Goal: Transaction & Acquisition: Register for event/course

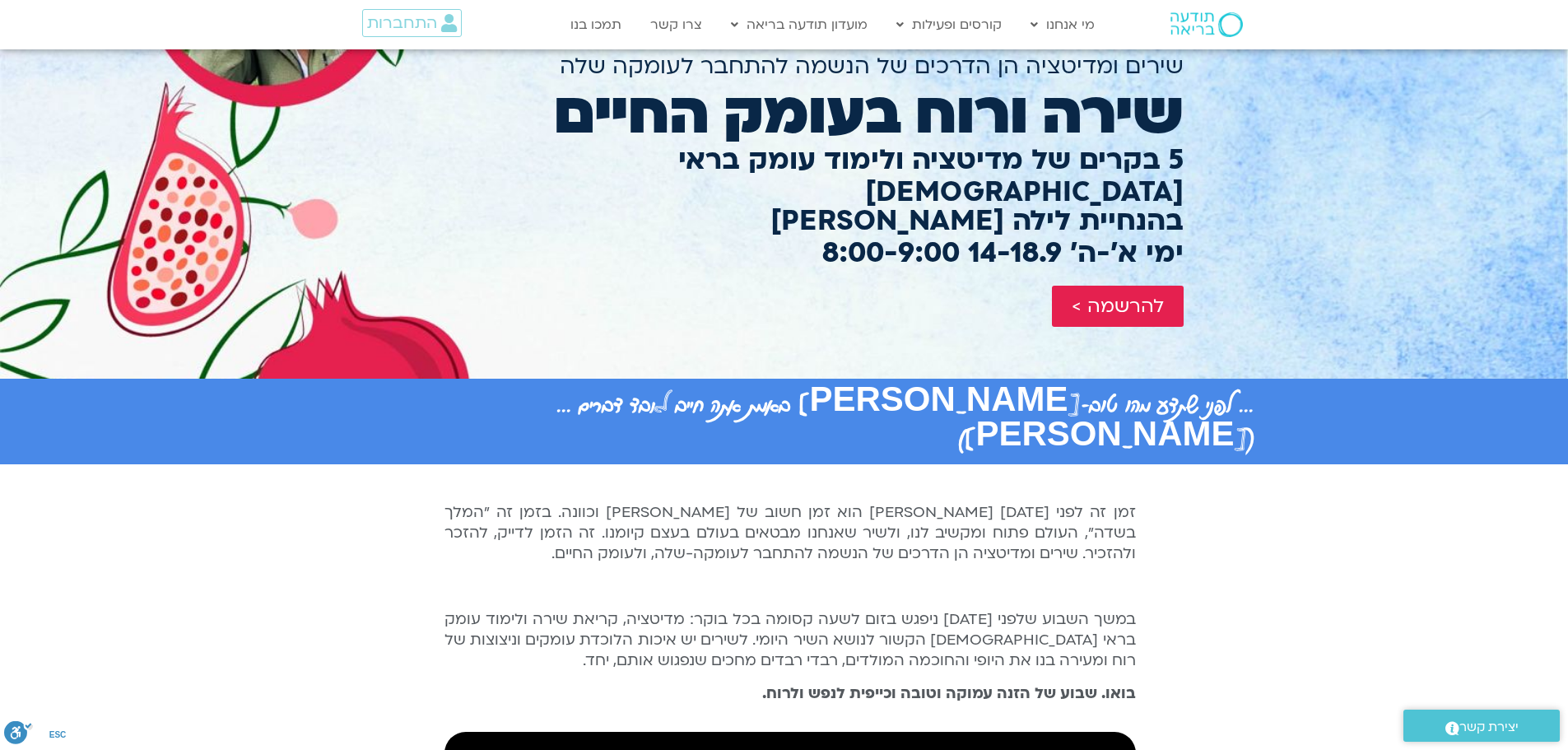
scroll to position [165, 0]
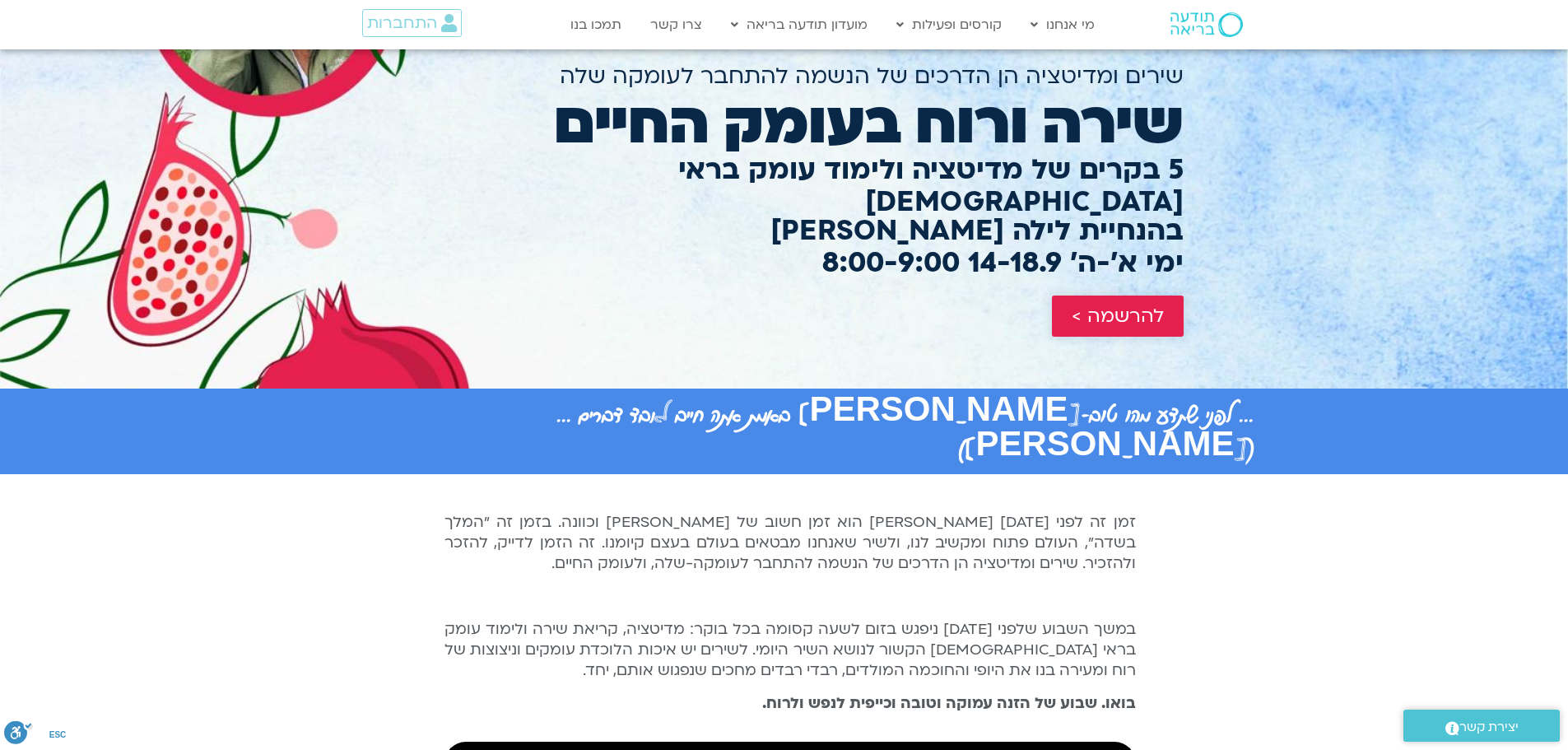
click at [1114, 305] on span "להרשמה >" at bounding box center [1117, 315] width 92 height 22
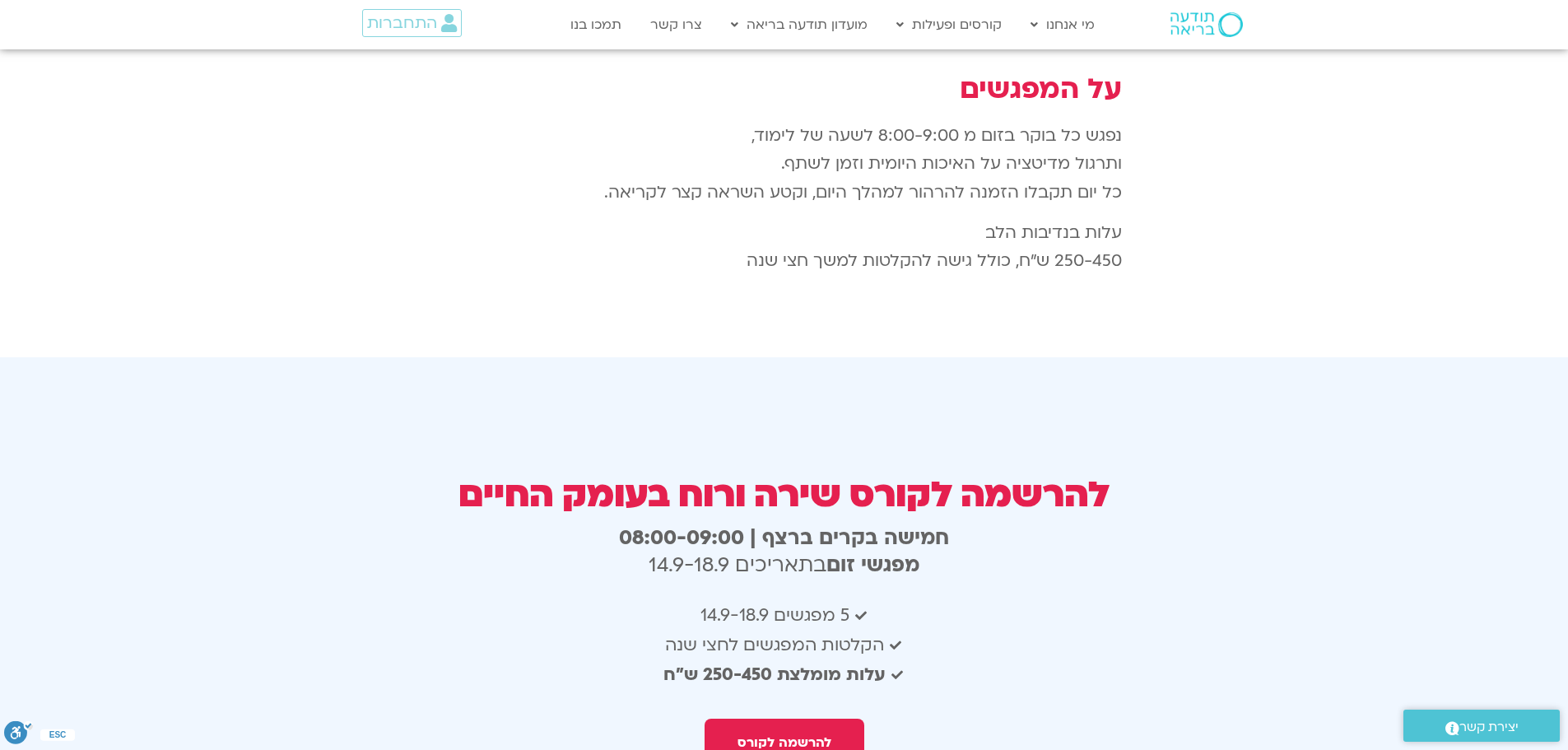
scroll to position [2914, 0]
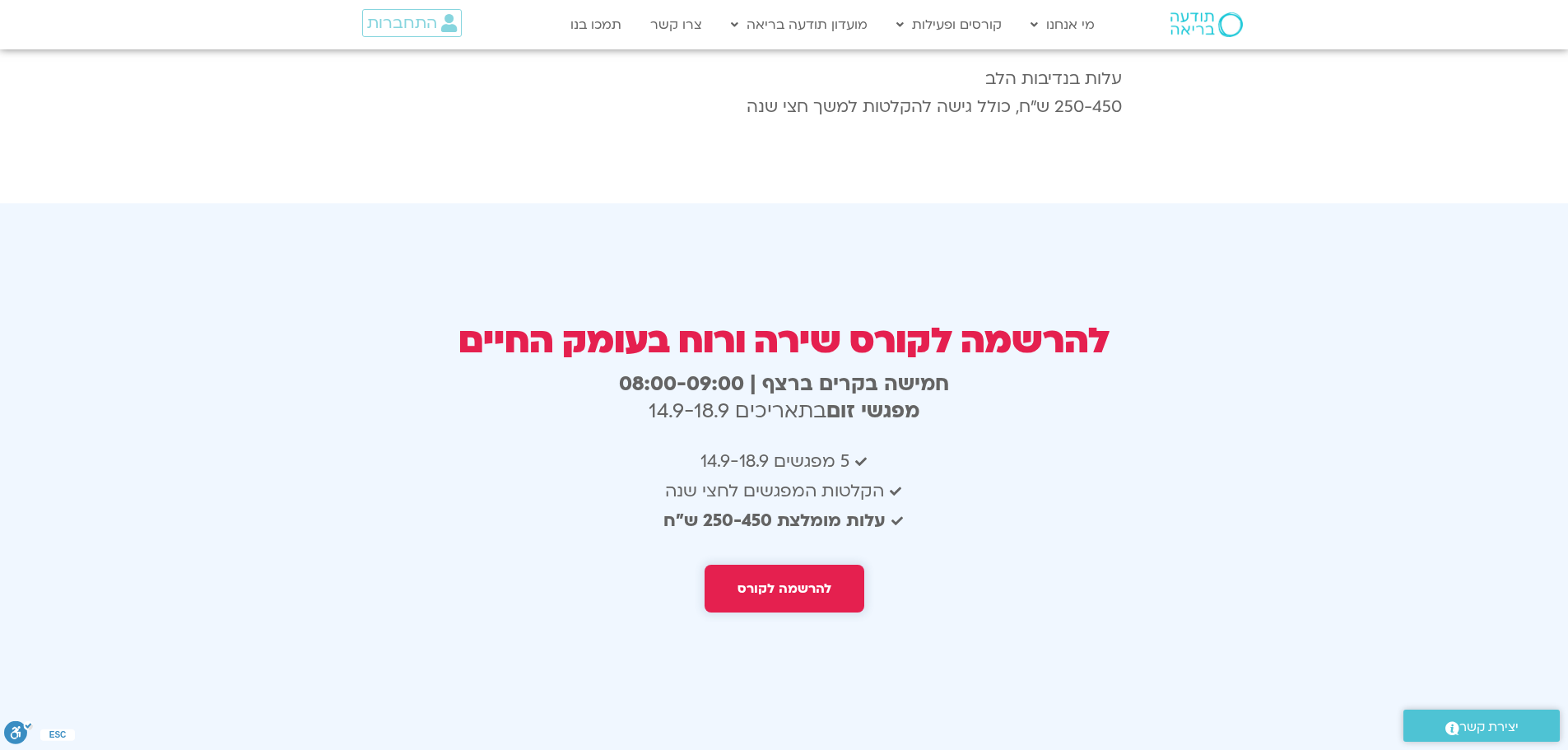
click at [807, 581] on span "להרשמה לקורס" at bounding box center [784, 589] width 94 height 15
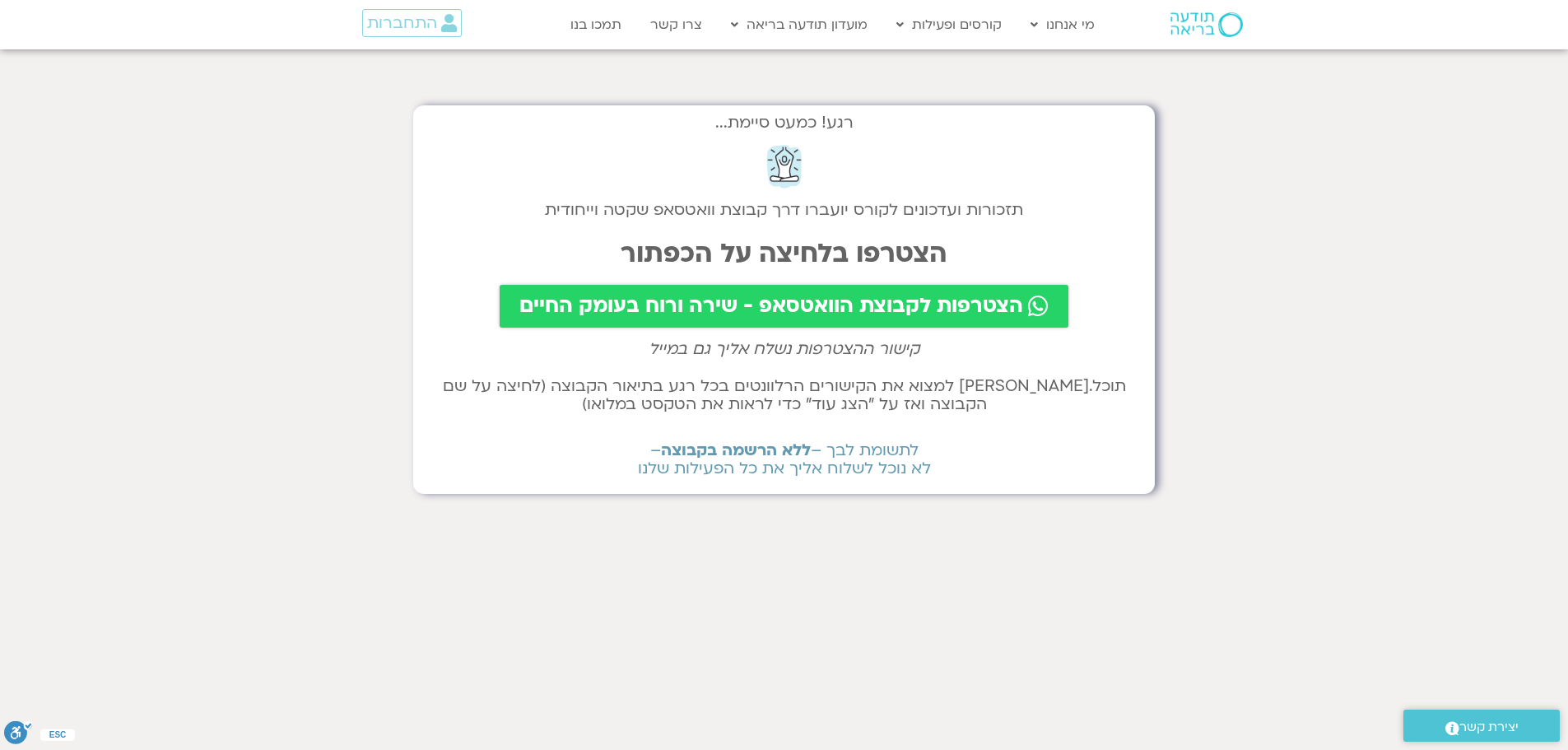
click at [831, 316] on span "הצטרפות לקבוצת הוואטסאפ - שירה ורוח בעומק החיים" at bounding box center [771, 306] width 504 height 23
